Goal: Task Accomplishment & Management: Manage account settings

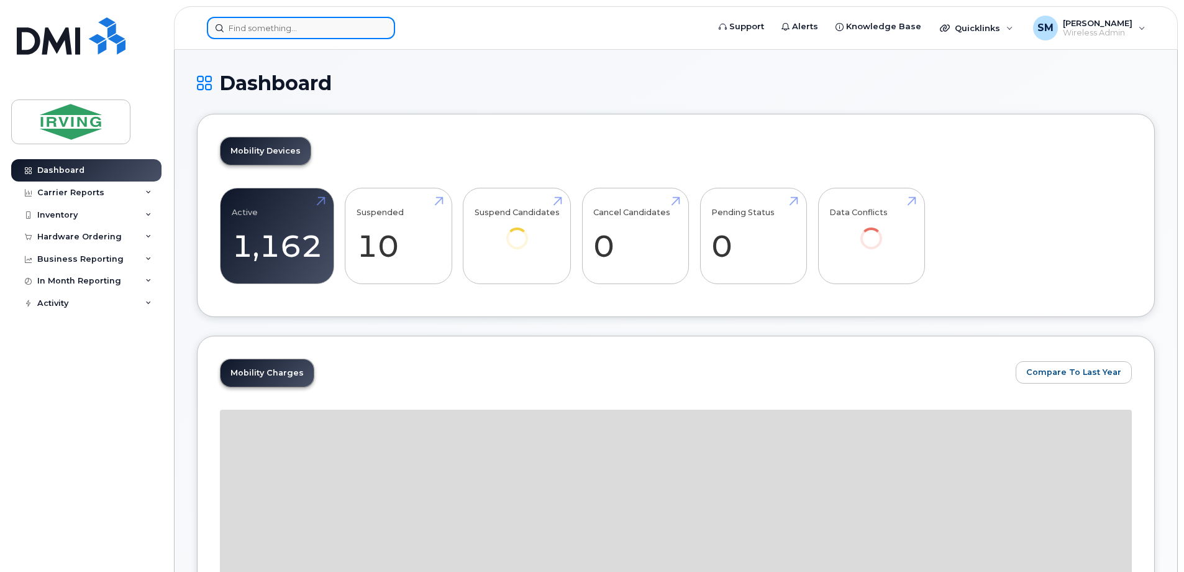
click at [305, 29] on input at bounding box center [301, 28] width 188 height 22
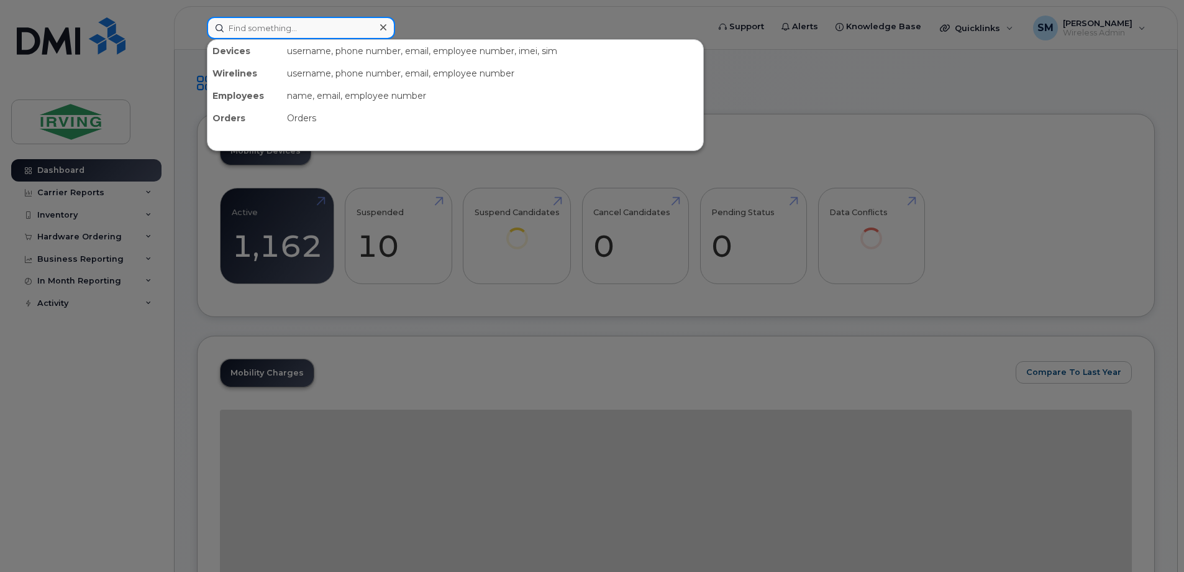
paste input "G77A20D79112"
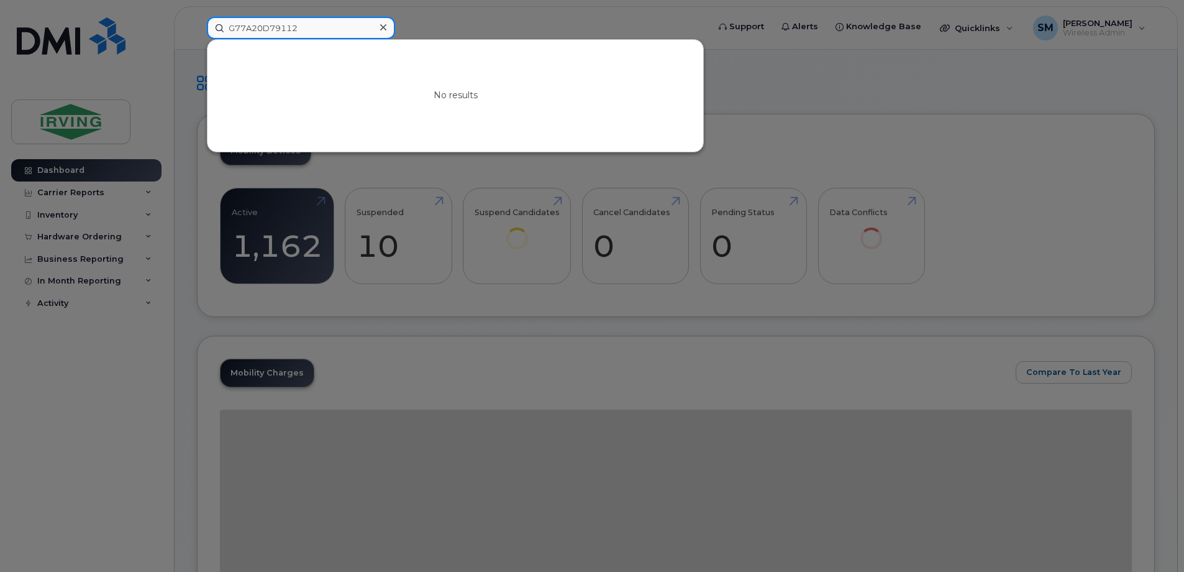
click at [239, 24] on input "G77A20D79112" at bounding box center [301, 28] width 188 height 22
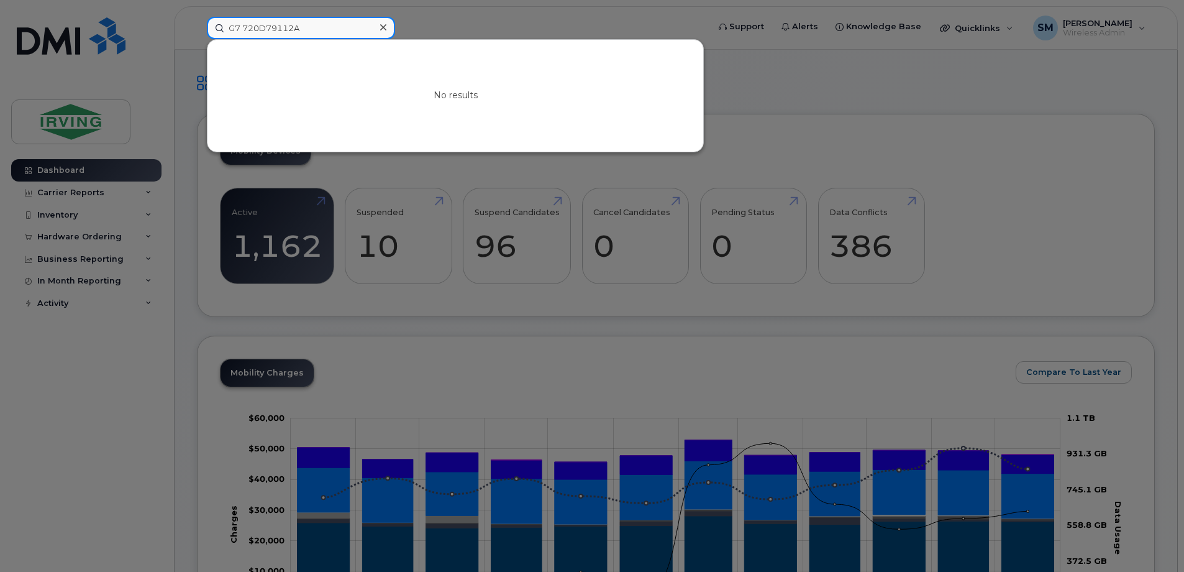
drag, startPoint x: 302, startPoint y: 33, endPoint x: 247, endPoint y: 36, distance: 54.8
click at [247, 36] on input "G7 720D79112A" at bounding box center [301, 28] width 188 height 22
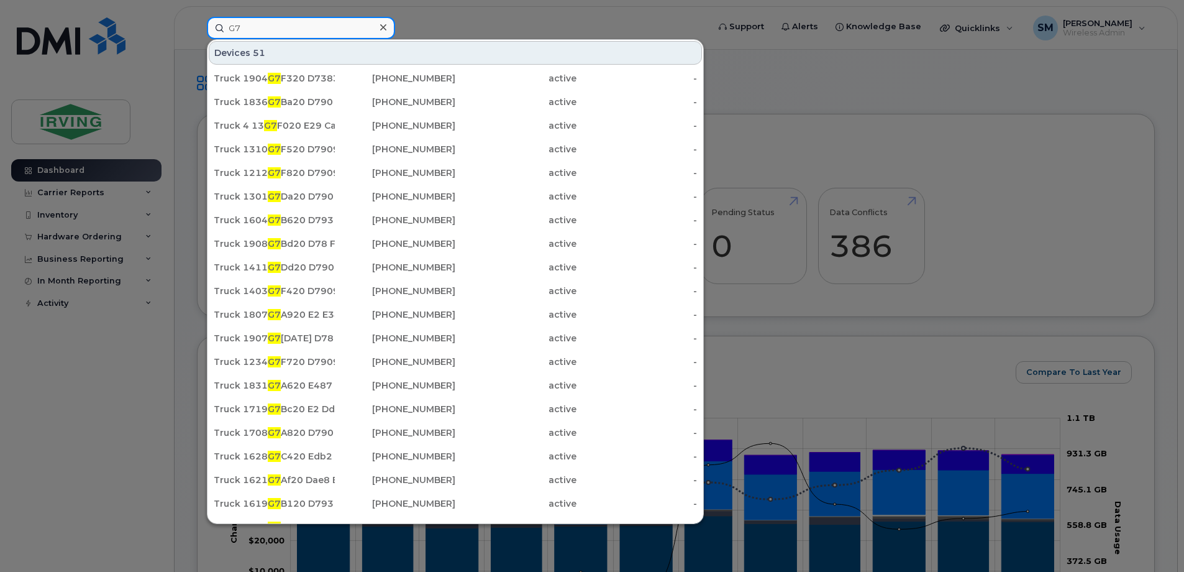
type input "G"
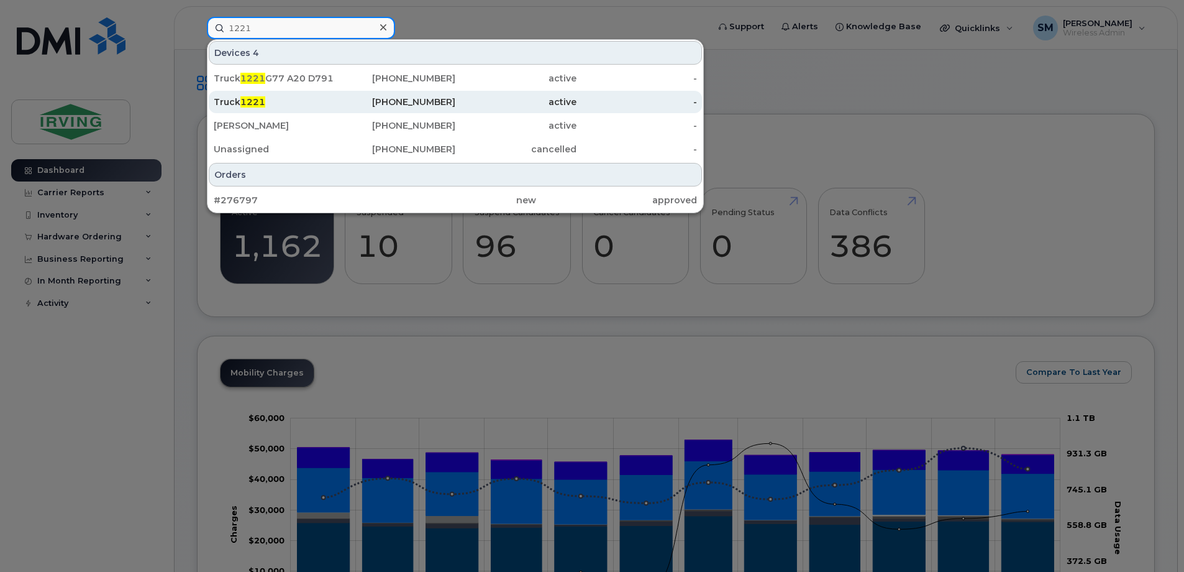
type input "1221"
click at [258, 105] on span "1221" at bounding box center [252, 101] width 25 height 11
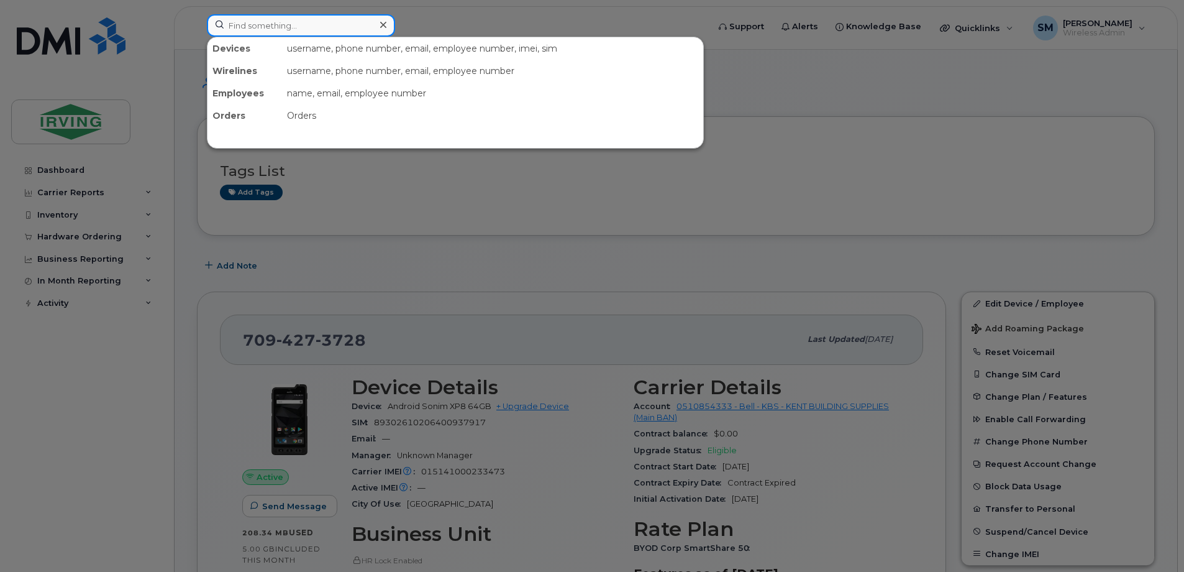
click at [242, 27] on input at bounding box center [301, 25] width 188 height 22
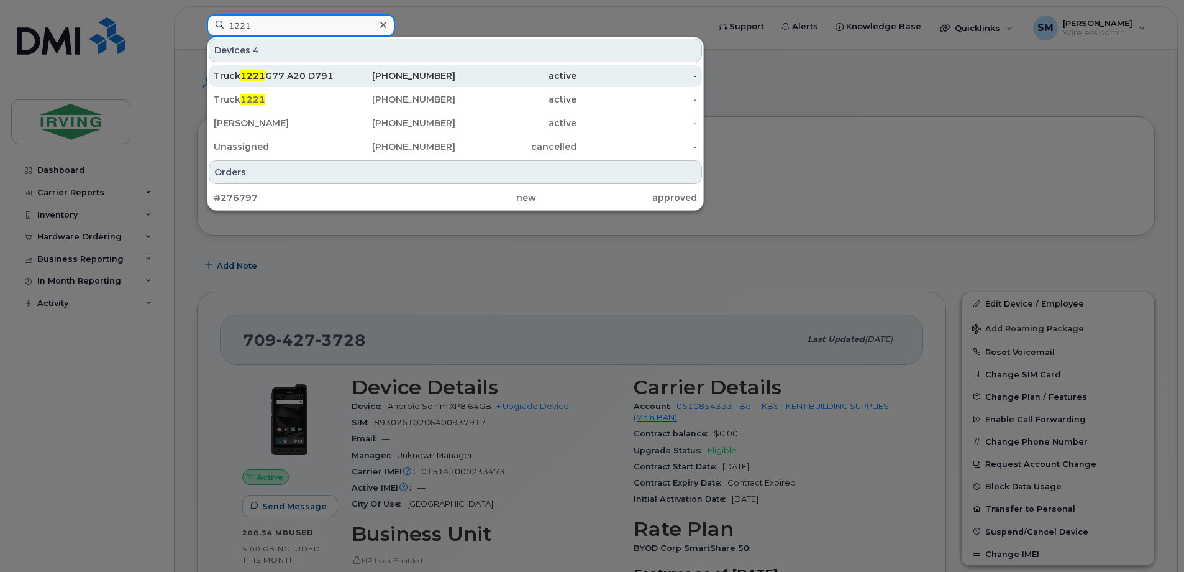
type input "1221"
click at [245, 79] on span "1221" at bounding box center [252, 75] width 25 height 11
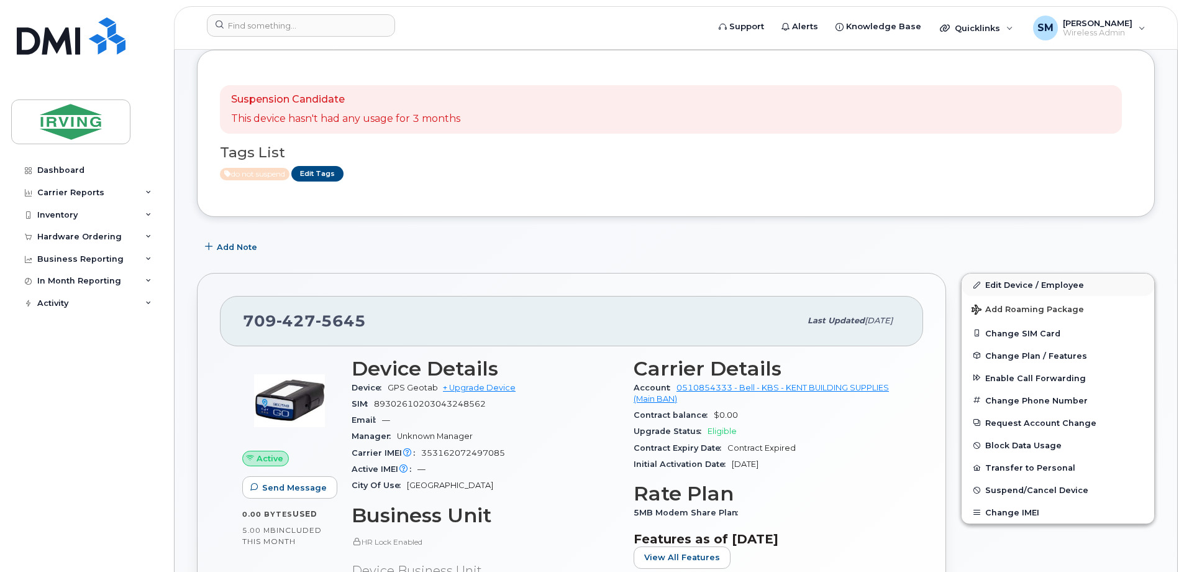
scroll to position [311, 0]
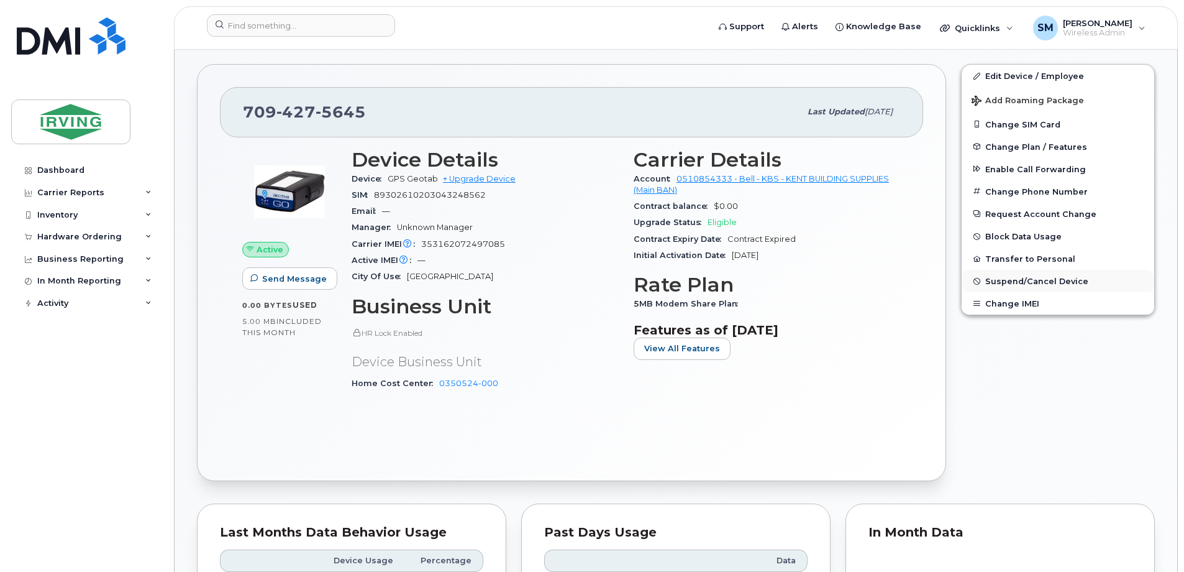
click at [1036, 278] on span "Suspend/Cancel Device" at bounding box center [1036, 280] width 103 height 9
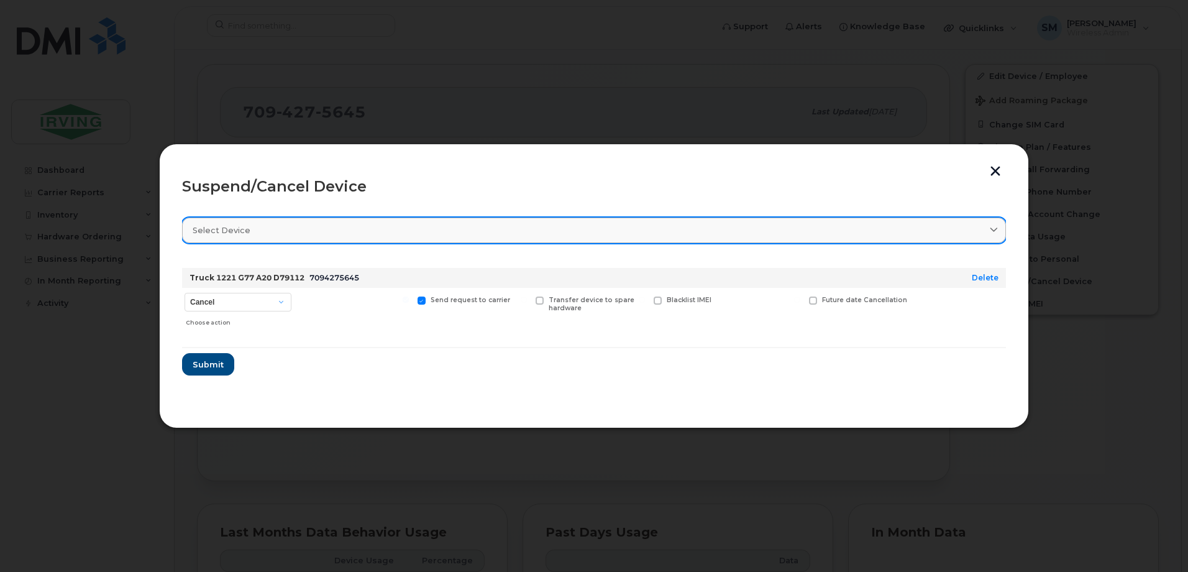
click at [256, 232] on div "Select device" at bounding box center [594, 230] width 803 height 12
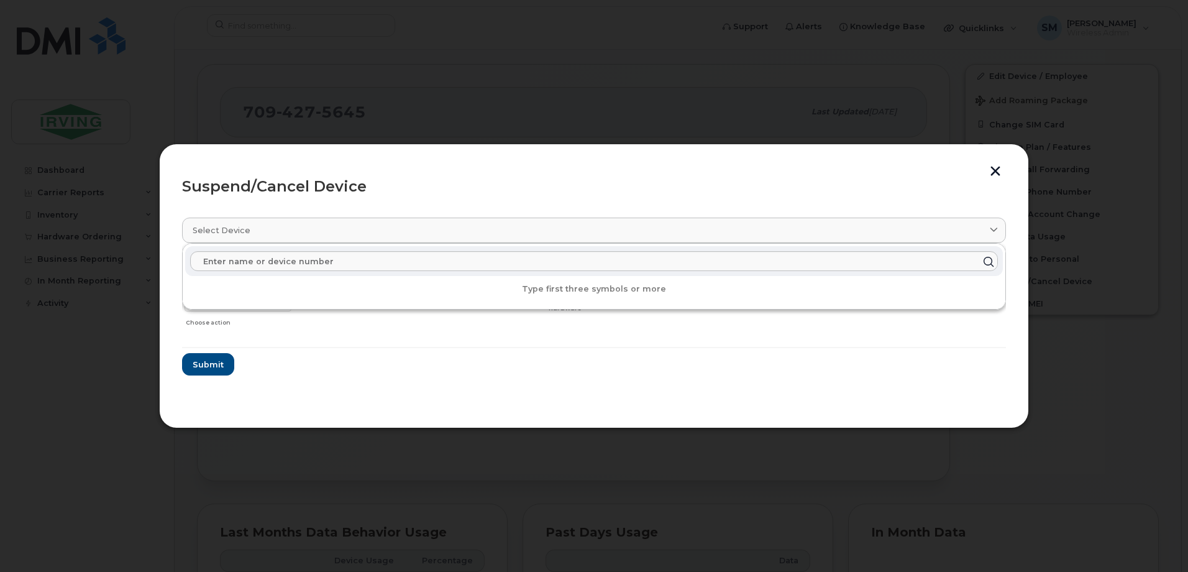
click at [386, 374] on form "Truck 1221 G77 A20 D79112 7094275645 Delete Cancel Suspend - Extend Suspension …" at bounding box center [594, 316] width 824 height 117
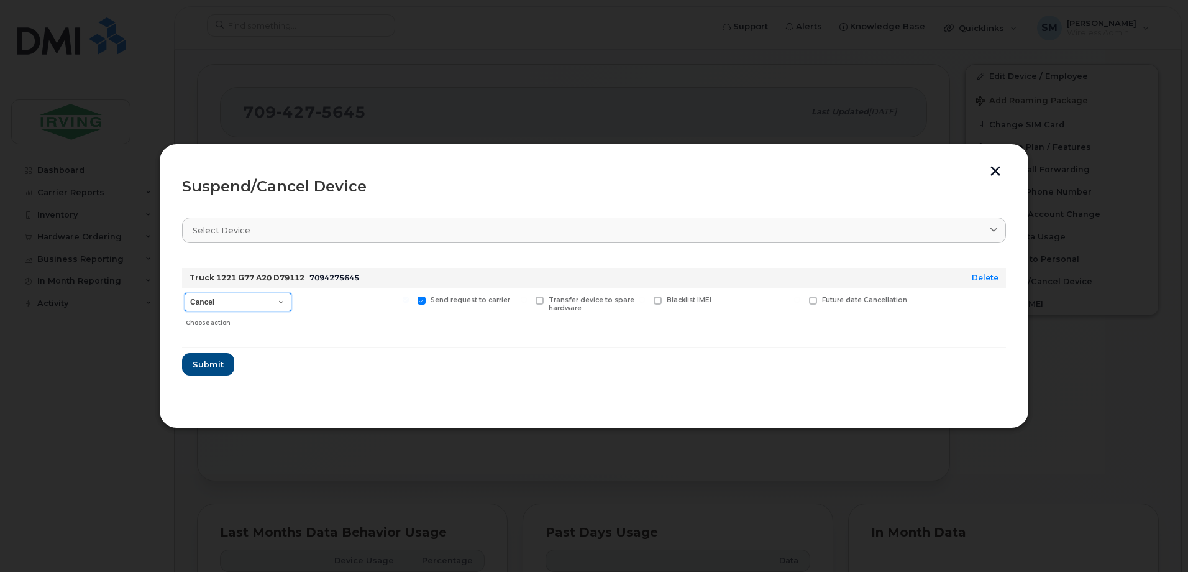
click at [278, 300] on select "Cancel Suspend - Extend Suspension Suspend - Reduced Rate Suspend - Full Rate S…" at bounding box center [238, 302] width 107 height 19
click at [185, 293] on select "Cancel Suspend - Extend Suspension Suspend - Reduced Rate Suspend - Full Rate S…" at bounding box center [238, 302] width 107 height 19
click at [217, 360] on span "Submit" at bounding box center [207, 365] width 31 height 12
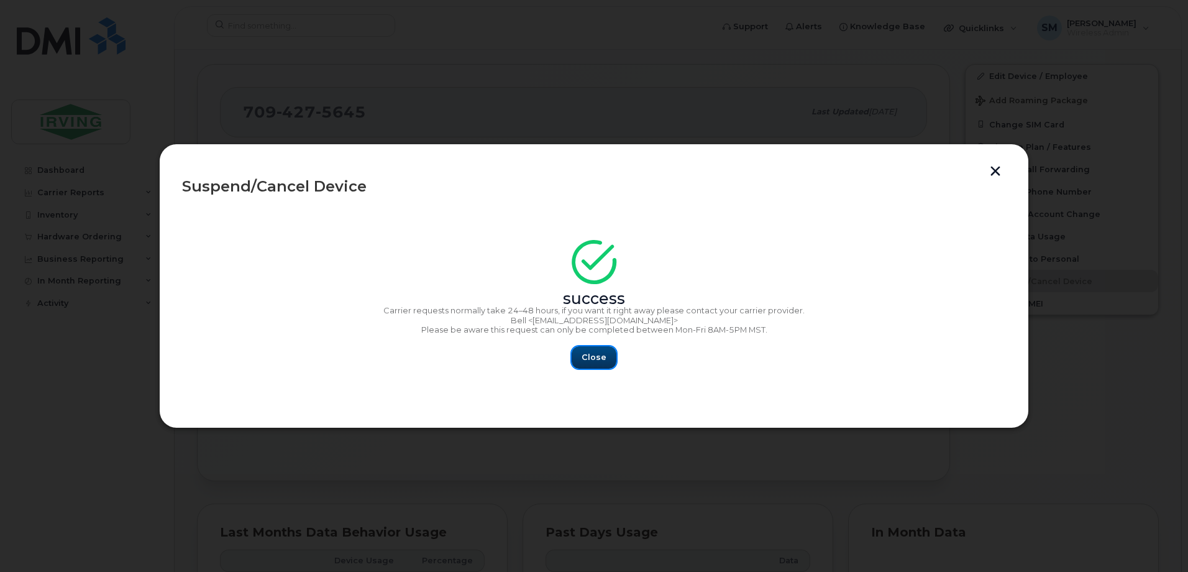
click at [596, 359] on span "Close" at bounding box center [594, 357] width 25 height 12
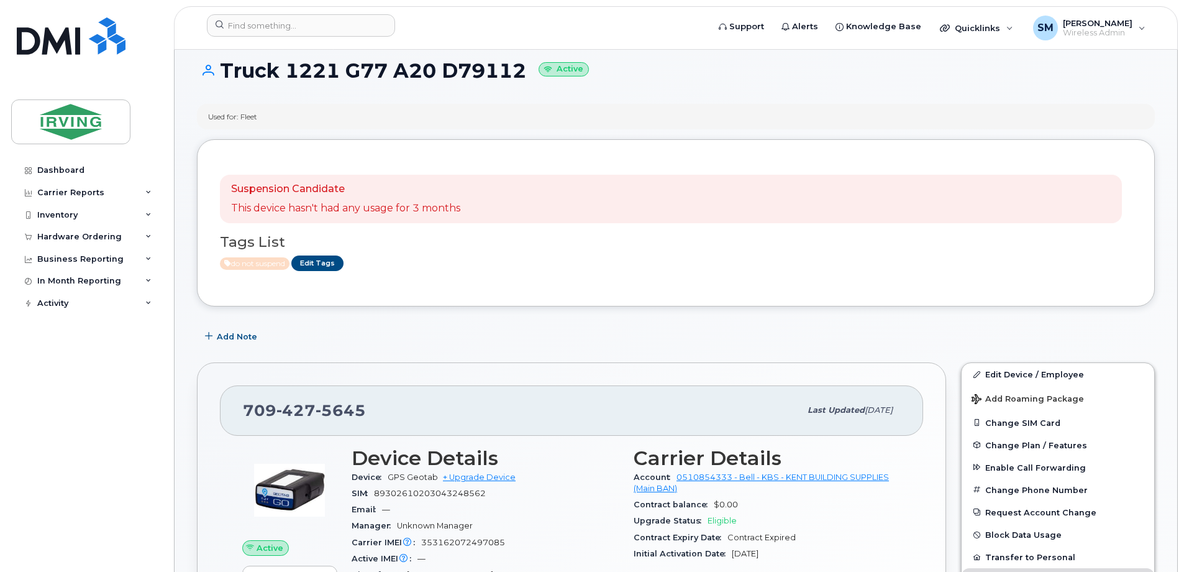
scroll to position [0, 0]
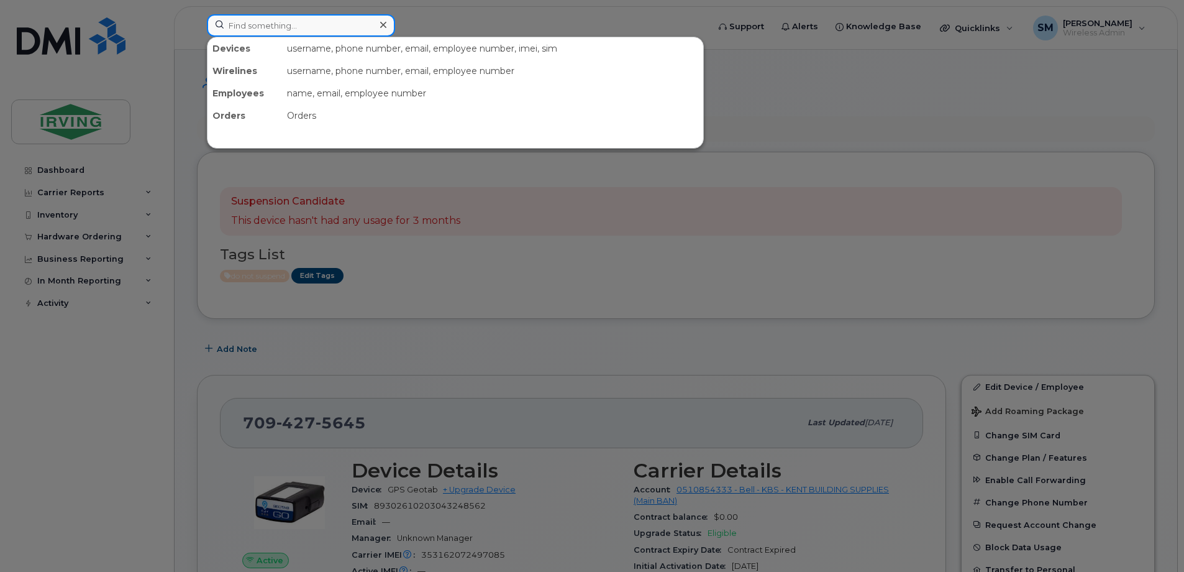
click at [275, 20] on input at bounding box center [301, 25] width 188 height 22
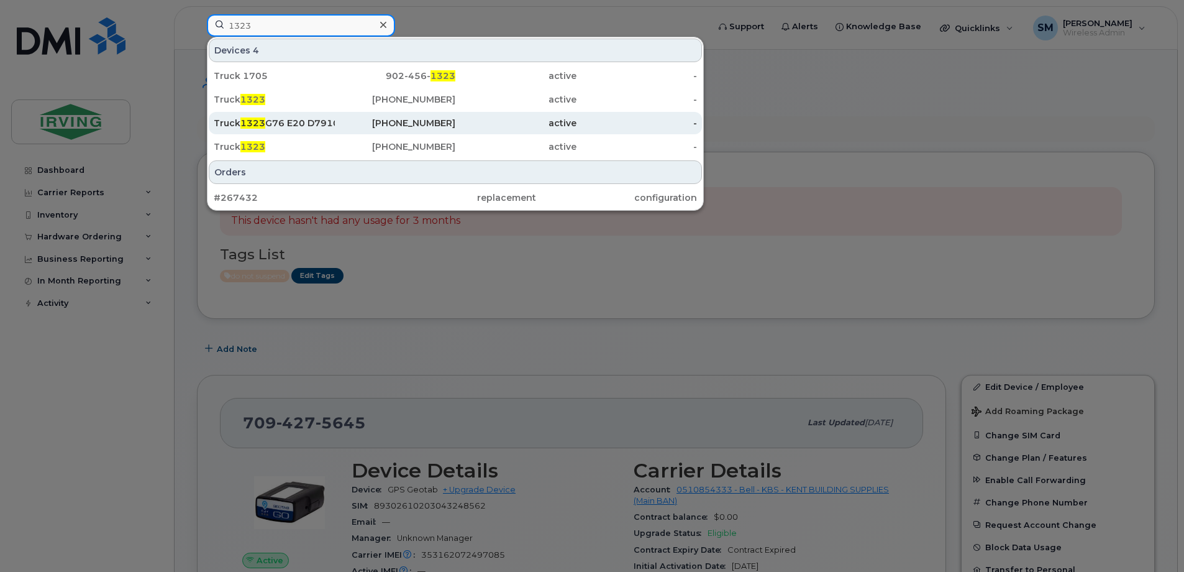
type input "1323"
click at [314, 125] on div "Truck 1323 G76 E20 D79106" at bounding box center [274, 123] width 121 height 12
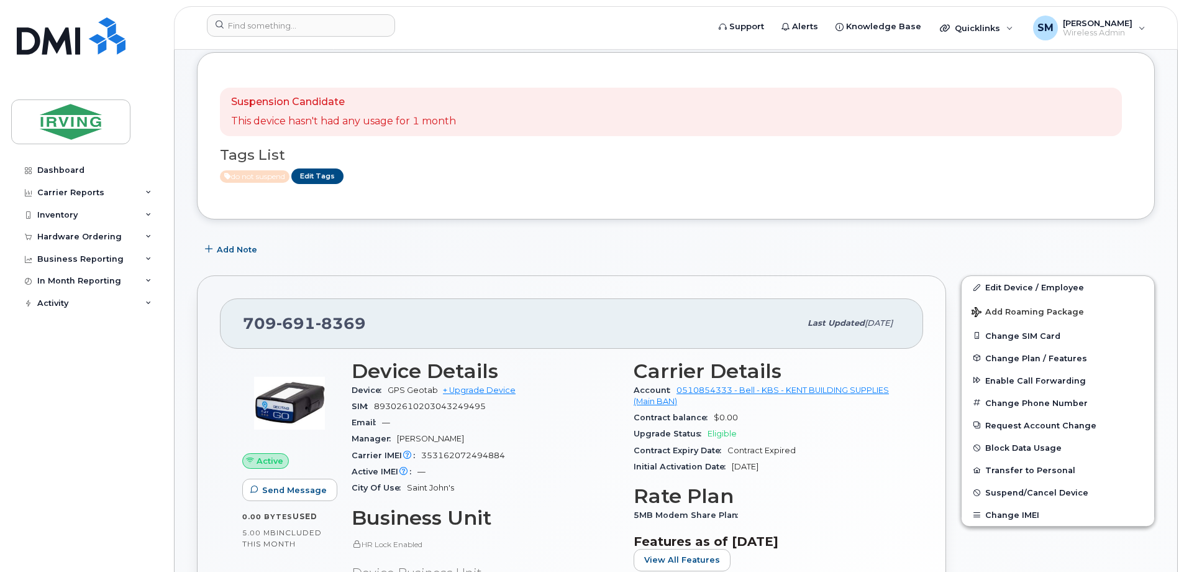
scroll to position [311, 0]
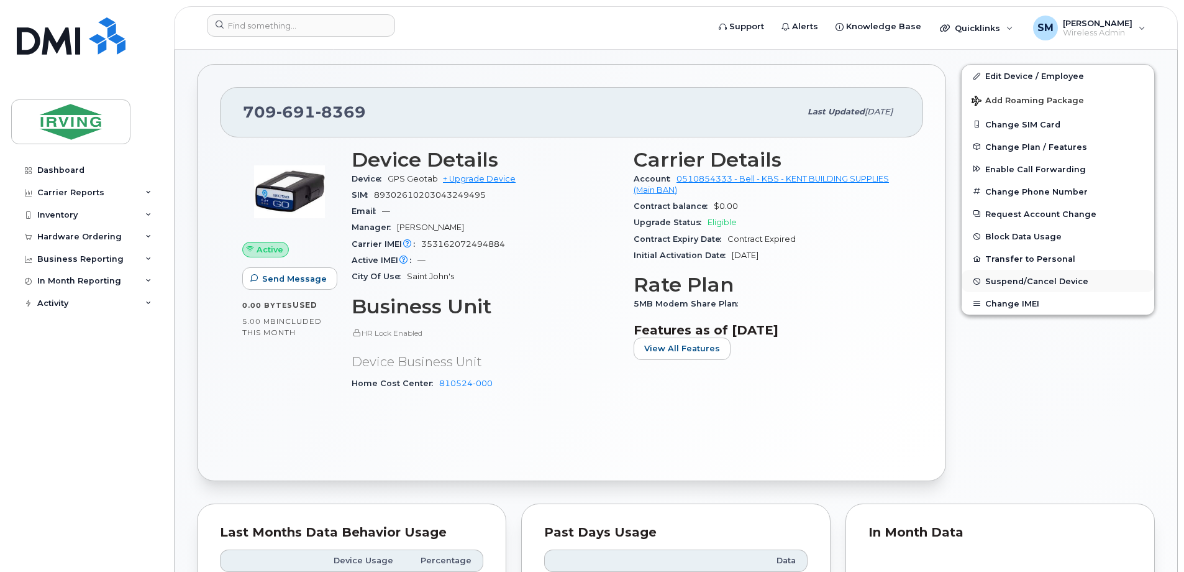
click at [1055, 280] on span "Suspend/Cancel Device" at bounding box center [1036, 280] width 103 height 9
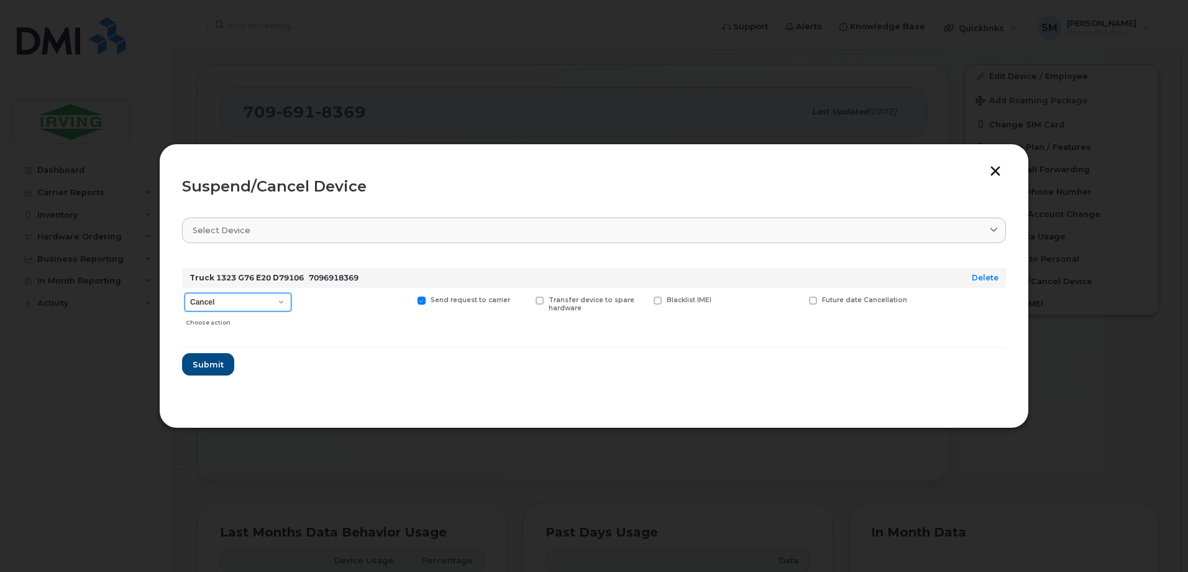
click at [276, 301] on select "Cancel Suspend - Extend Suspension Suspend - Reduced Rate Suspend - Full Rate S…" at bounding box center [238, 302] width 107 height 19
click at [185, 293] on select "Cancel Suspend - Extend Suspension Suspend - Reduced Rate Suspend - Full Rate S…" at bounding box center [238, 302] width 107 height 19
click at [214, 366] on span "Submit" at bounding box center [207, 365] width 31 height 12
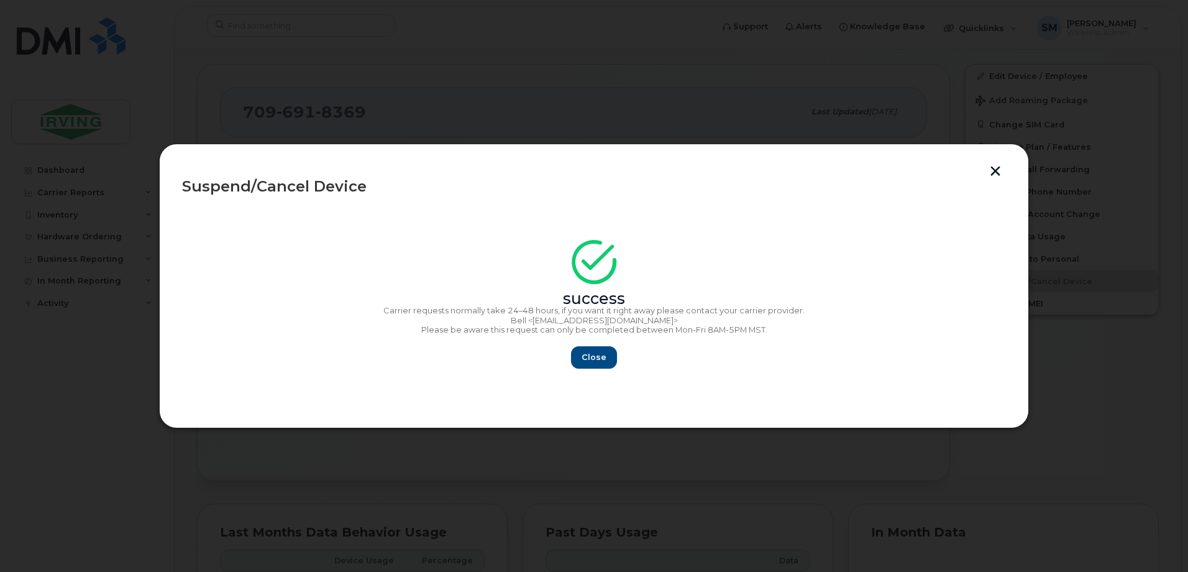
click at [989, 173] on button "button" at bounding box center [995, 172] width 19 height 13
